Goal: Task Accomplishment & Management: Manage account settings

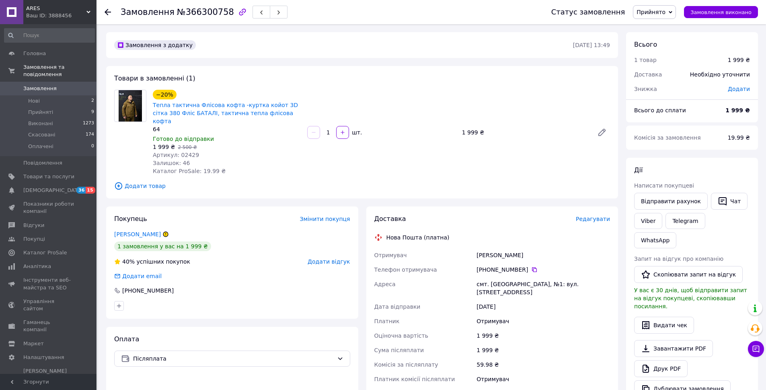
click at [187, 152] on span "Артикул: 02429" at bounding box center [176, 155] width 46 height 6
copy span "02429"
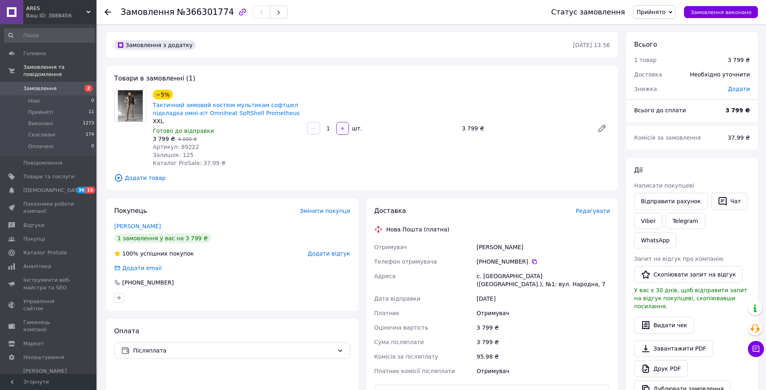
click at [191, 147] on span "Артикул: 89222" at bounding box center [176, 147] width 46 height 6
copy span "89222"
click at [225, 113] on link "Тактичний зимовий костюм мультикам софтшел підкладка омні-хіт Omniheat SoftShel…" at bounding box center [226, 109] width 147 height 14
